Goal: Information Seeking & Learning: Learn about a topic

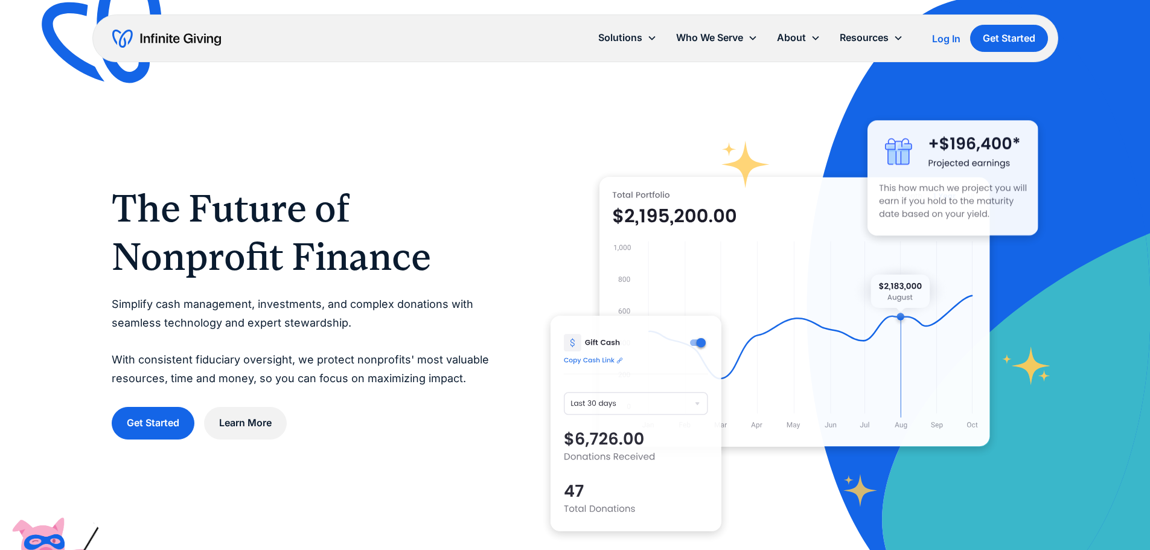
click at [953, 40] on div "Log In" at bounding box center [946, 39] width 28 height 10
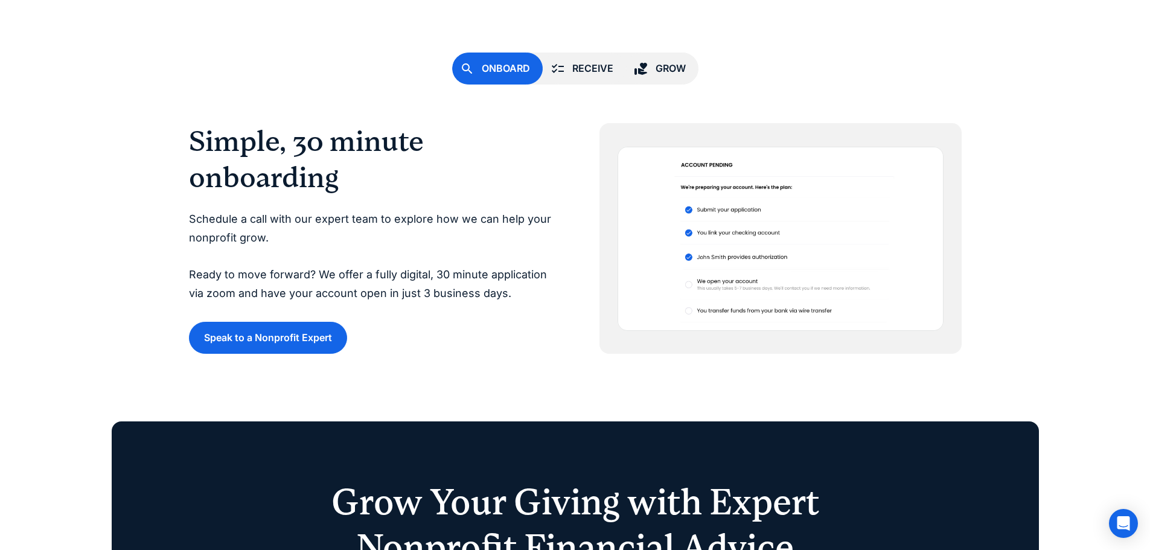
scroll to position [3139, 0]
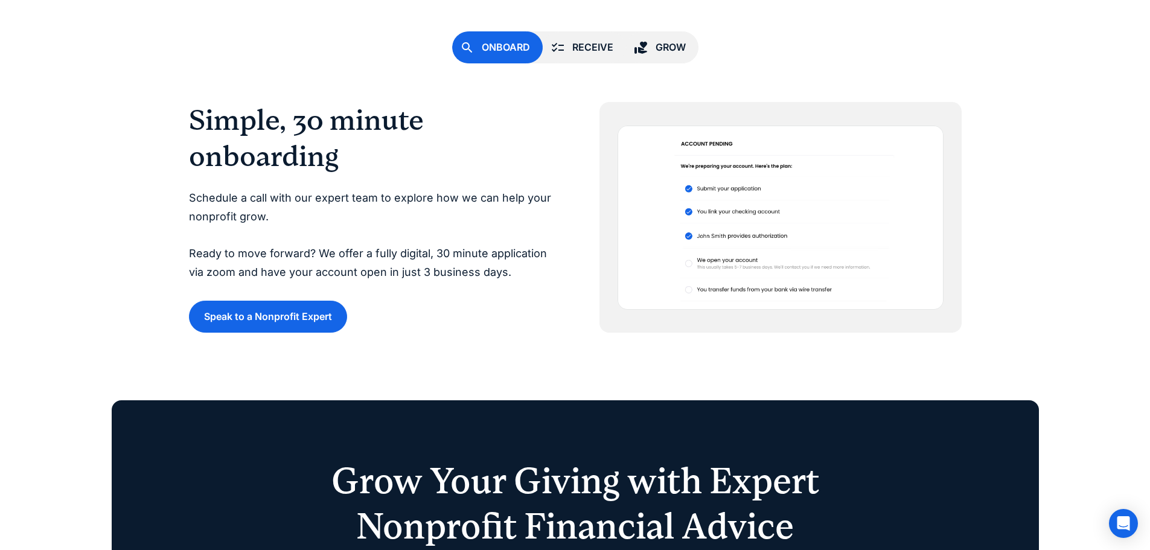
click at [568, 47] on link "Receive" at bounding box center [584, 47] width 83 height 32
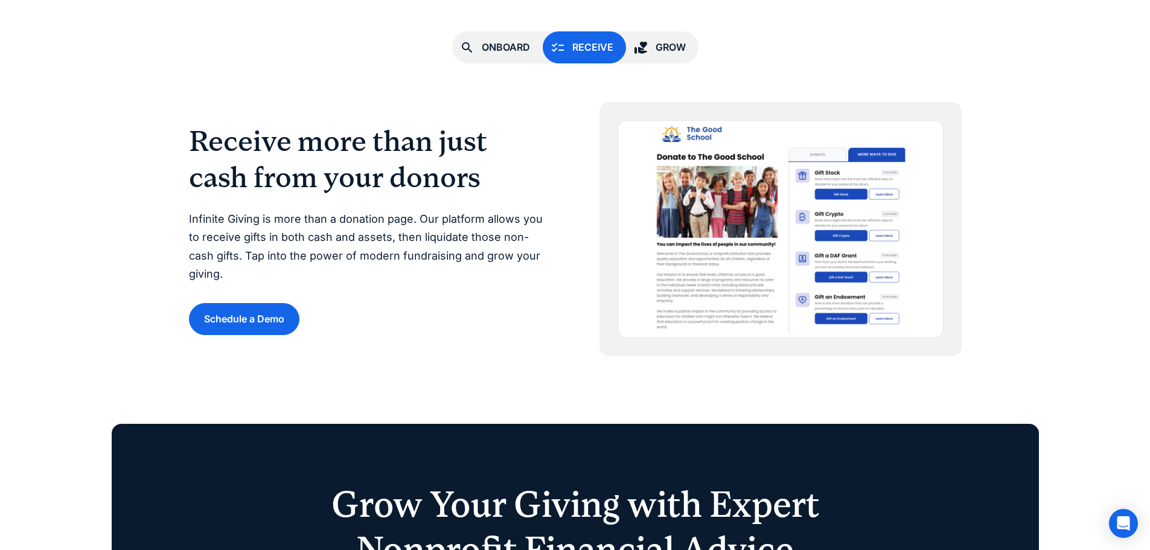
click at [635, 42] on icon at bounding box center [641, 47] width 14 height 14
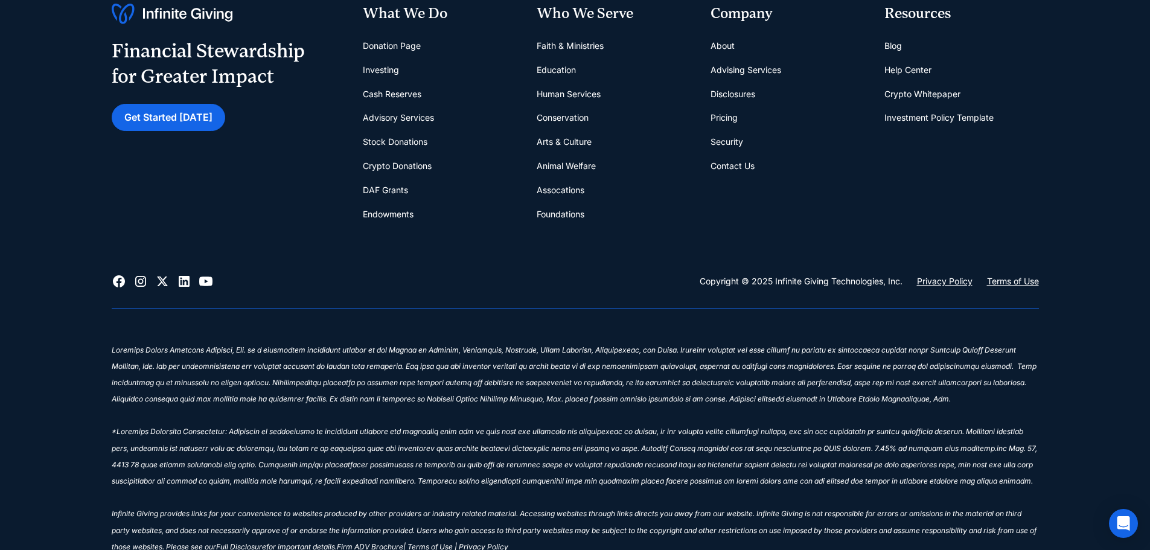
scroll to position [5373, 0]
click at [401, 95] on link "Cash Reserves" at bounding box center [392, 93] width 59 height 24
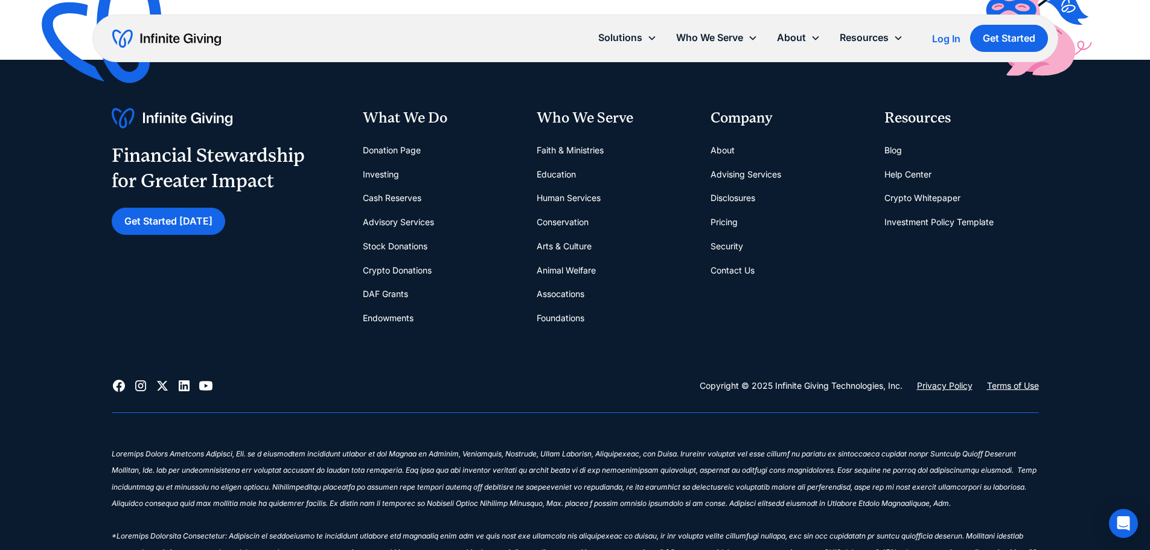
scroll to position [2777, 0]
